Goal: Navigation & Orientation: Find specific page/section

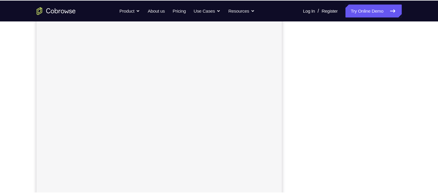
scroll to position [89, 0]
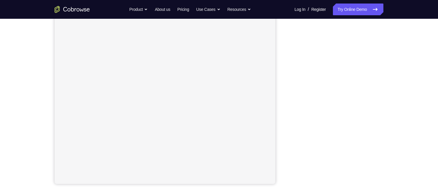
drag, startPoint x: 334, startPoint y: 0, endPoint x: 286, endPoint y: 53, distance: 71.2
click at [286, 53] on div "Your Support Agent Your Customer Web iOS Android" at bounding box center [219, 75] width 329 height 217
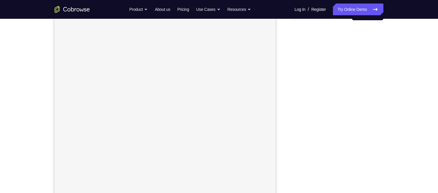
scroll to position [75, 0]
